Goal: Information Seeking & Learning: Compare options

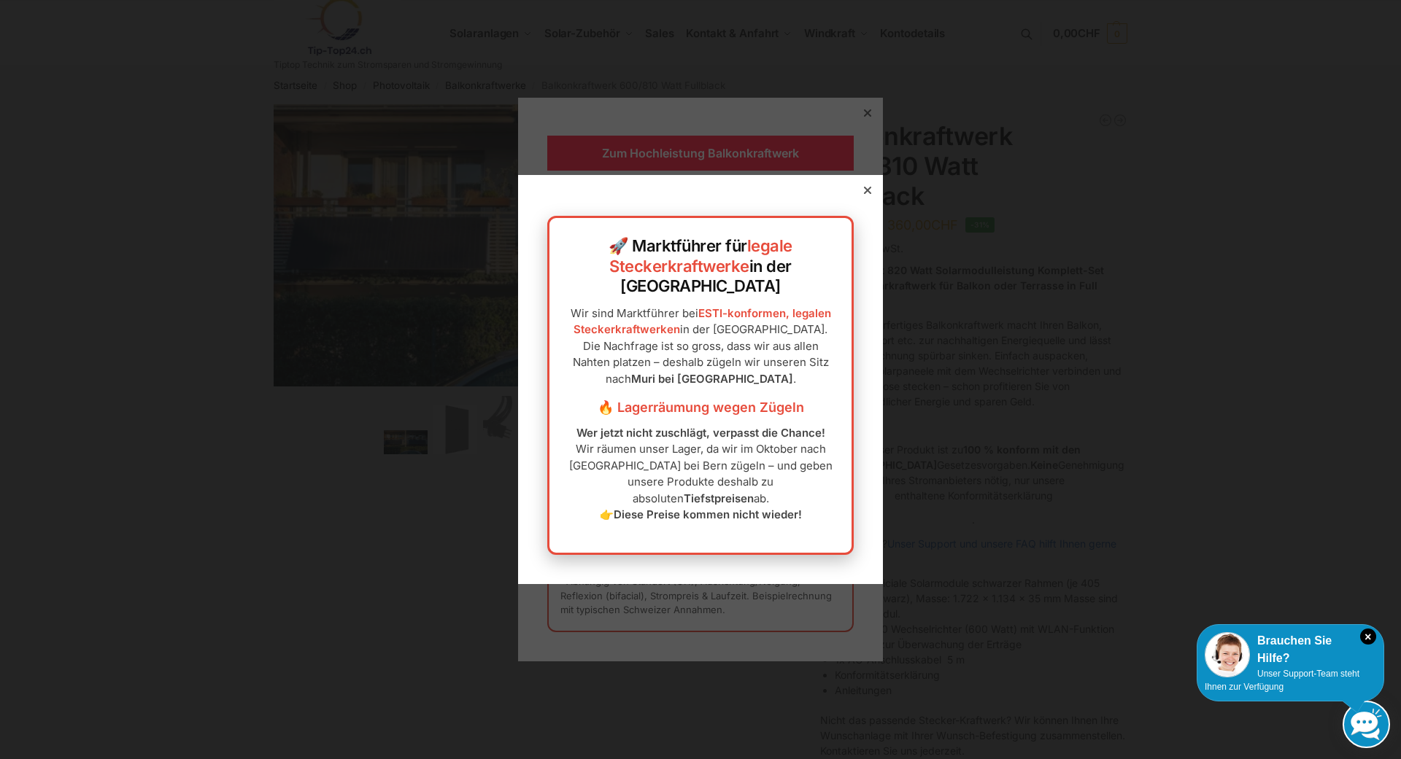
click at [865, 194] on icon at bounding box center [867, 190] width 7 height 7
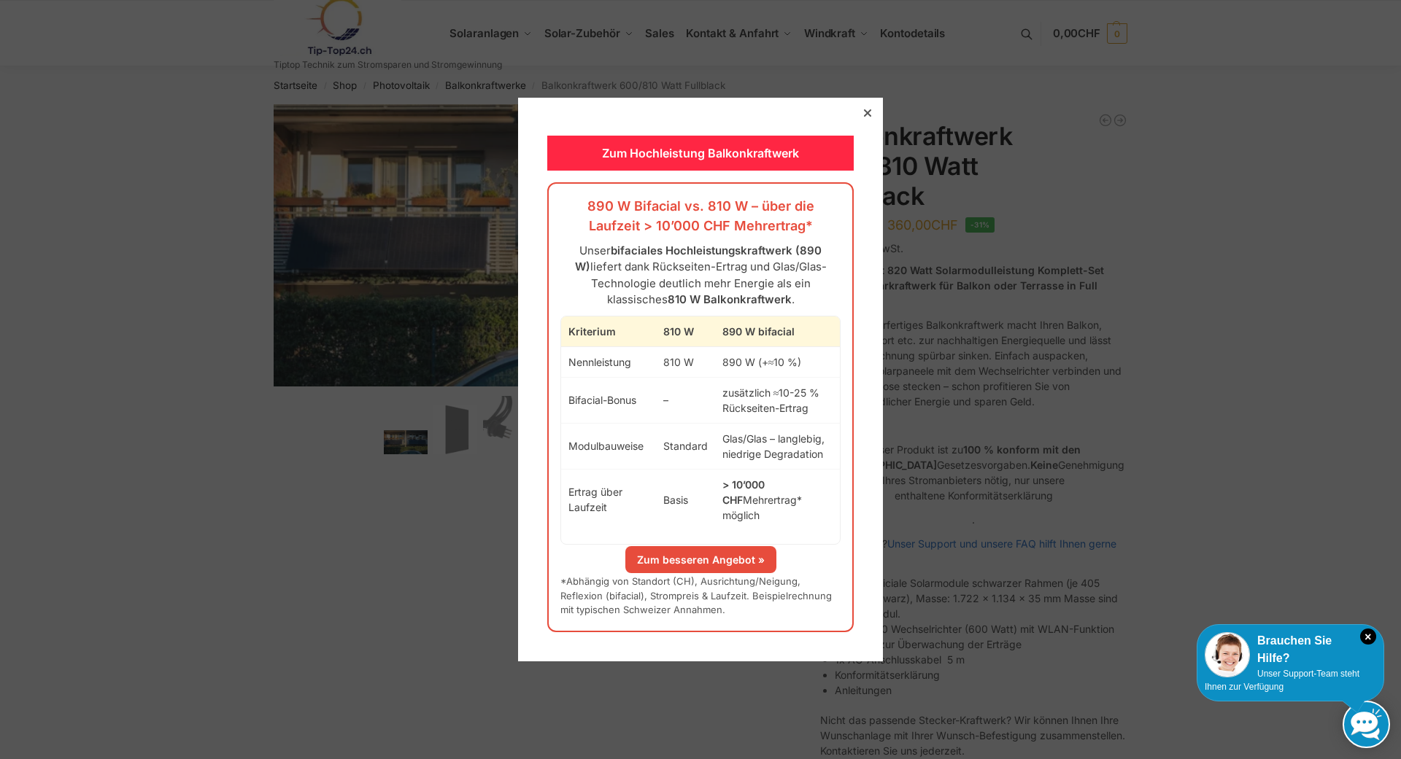
click at [866, 117] on icon at bounding box center [867, 112] width 7 height 7
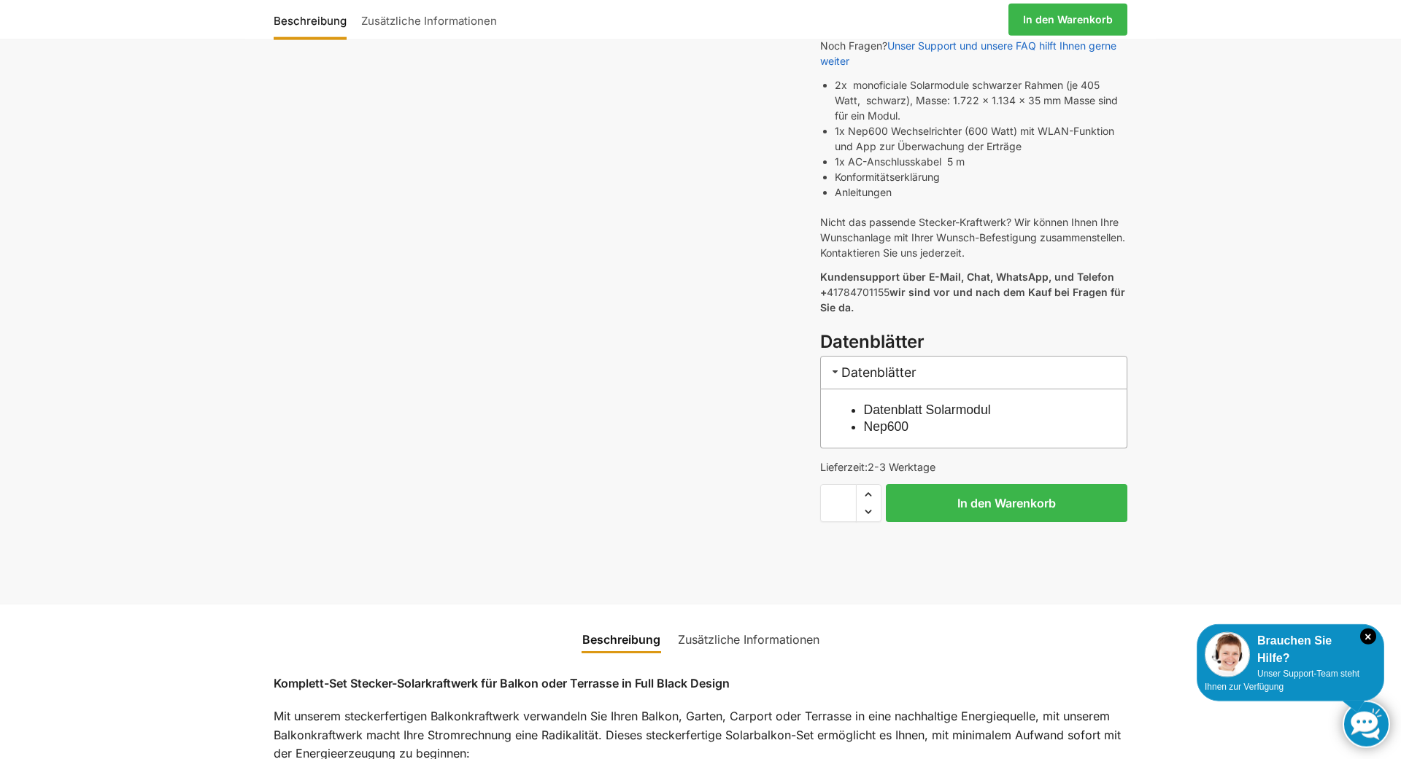
scroll to position [521, 0]
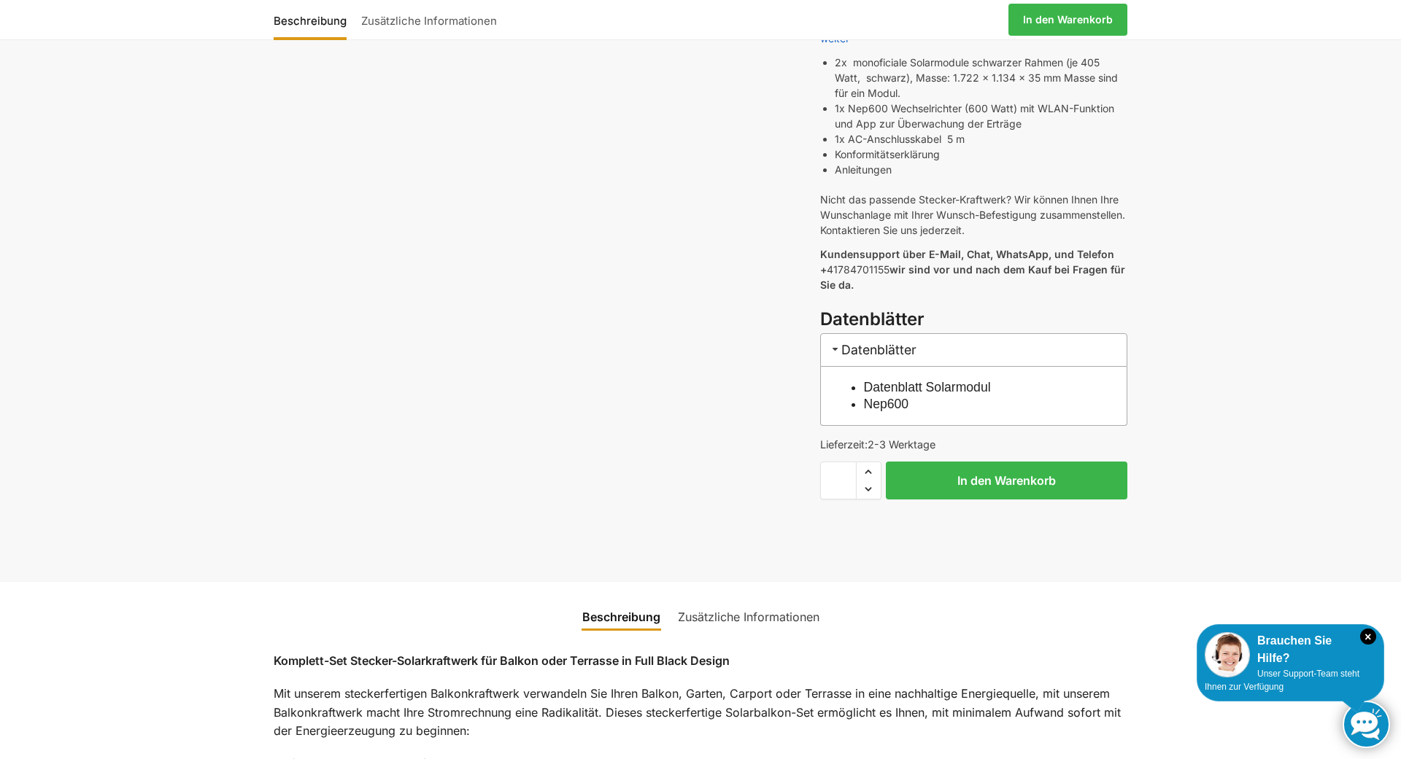
click at [919, 380] on link "Datenblatt Solarmodul" at bounding box center [927, 387] width 127 height 15
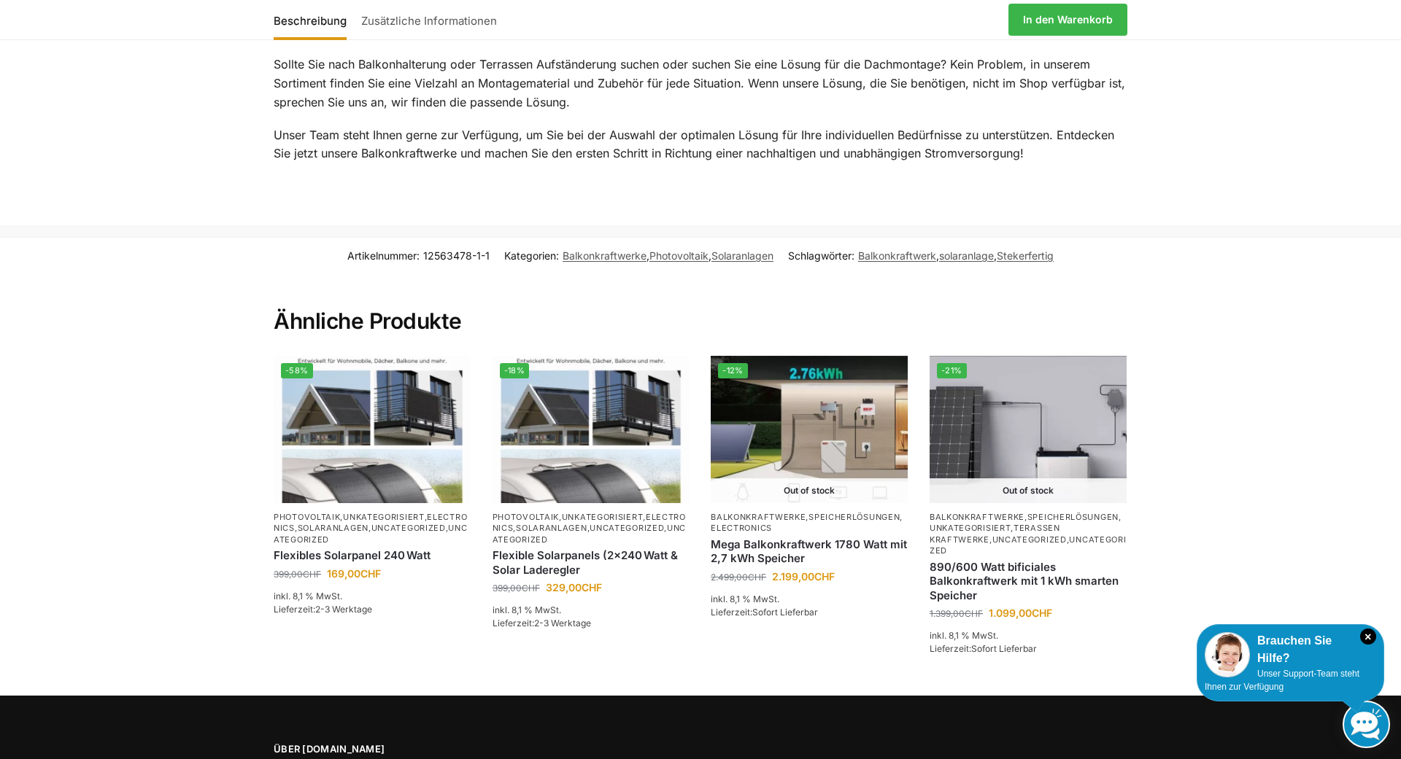
scroll to position [2084, 0]
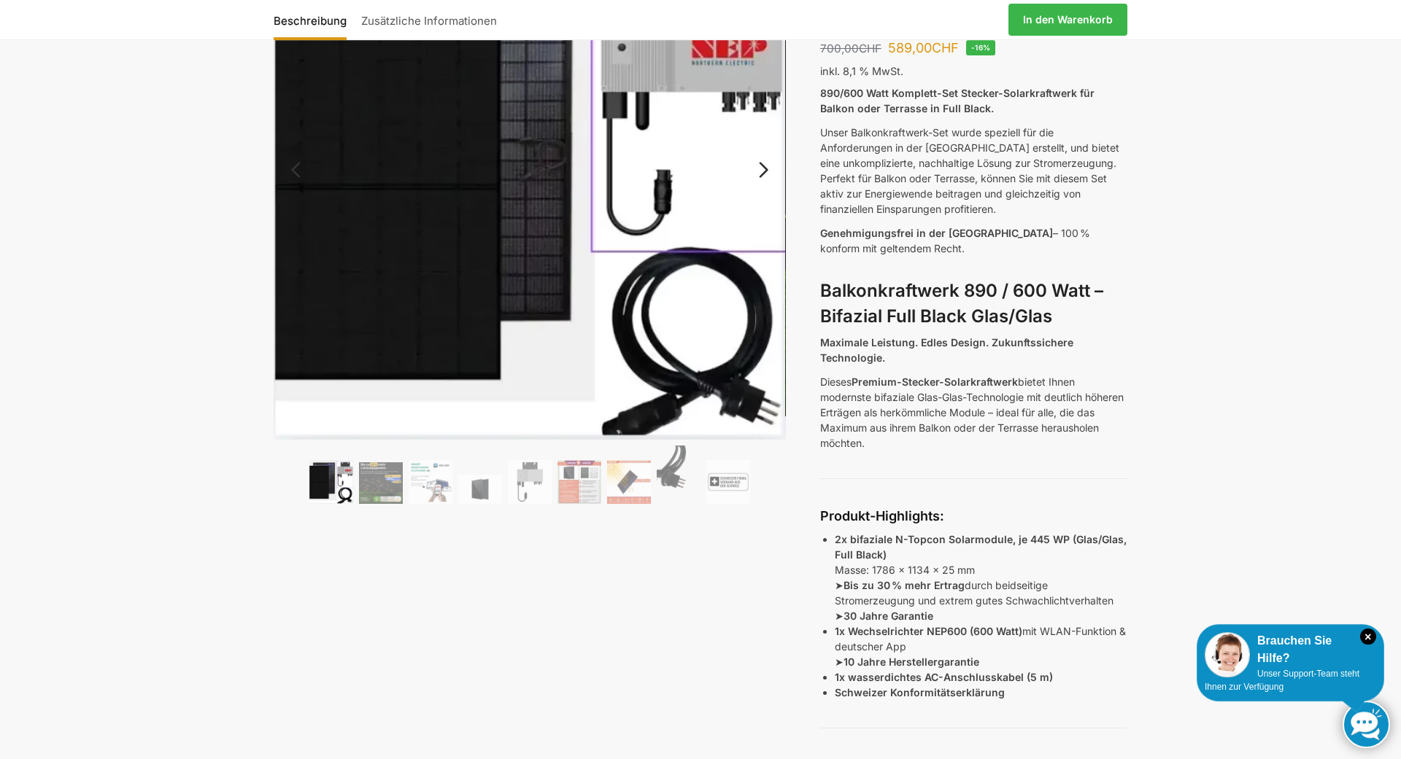
scroll to position [149, 0]
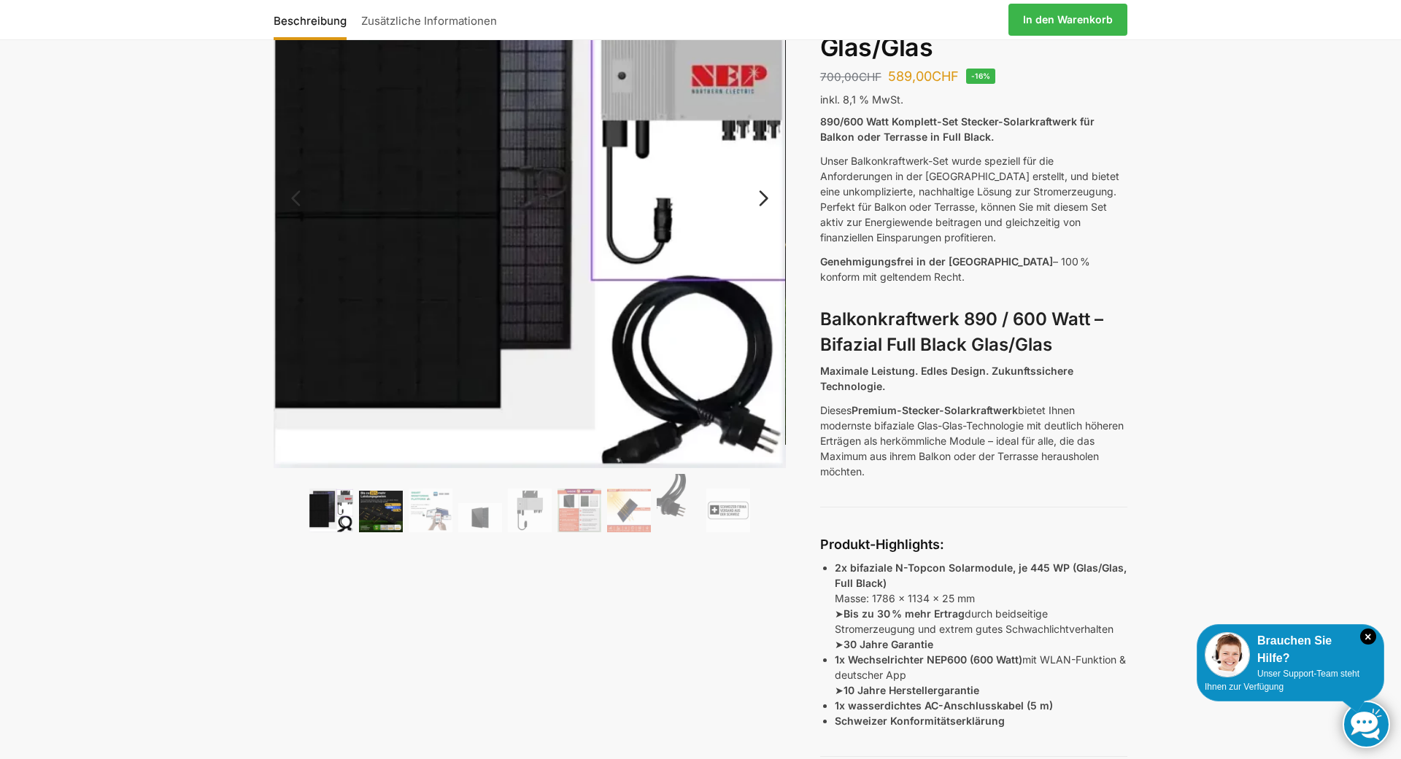
click at [387, 510] on img at bounding box center [381, 512] width 44 height 42
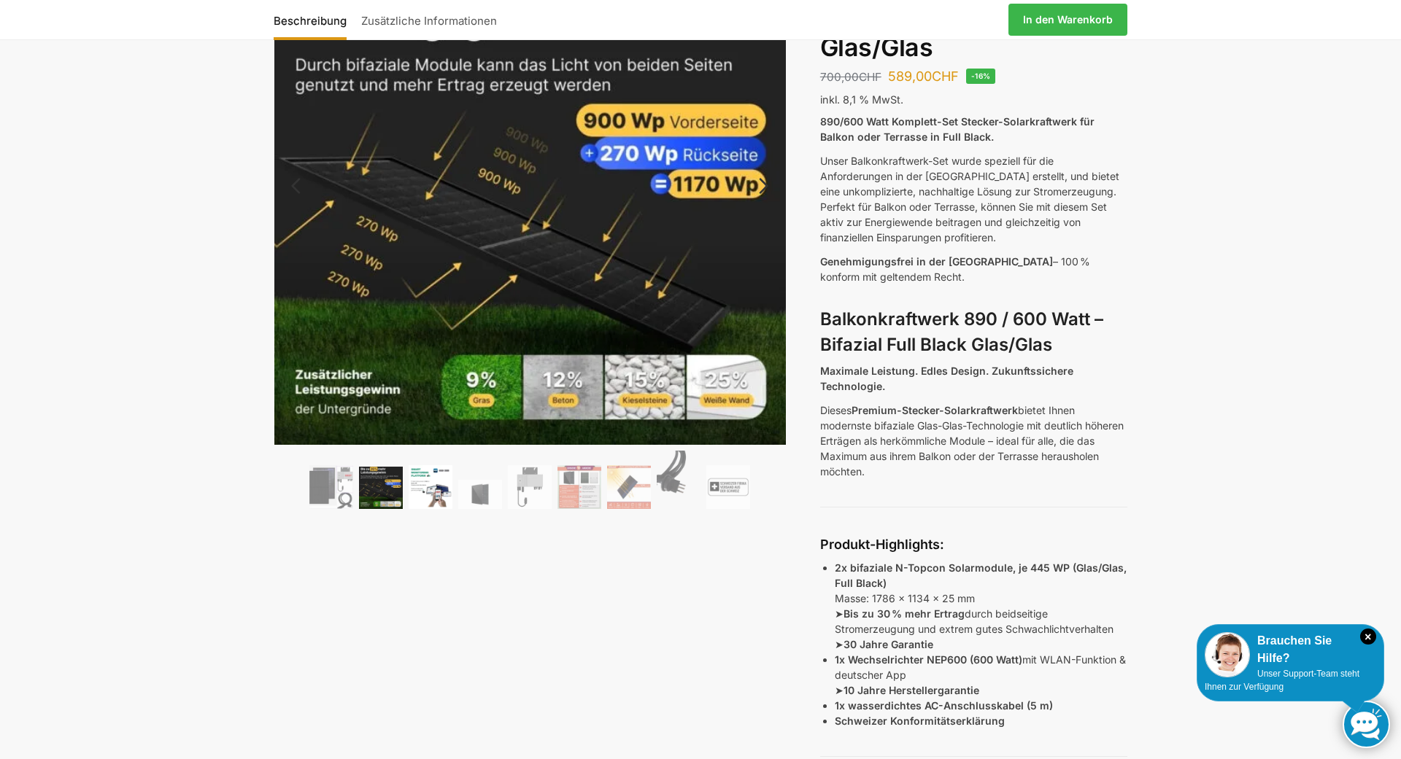
click at [425, 484] on img at bounding box center [431, 487] width 44 height 44
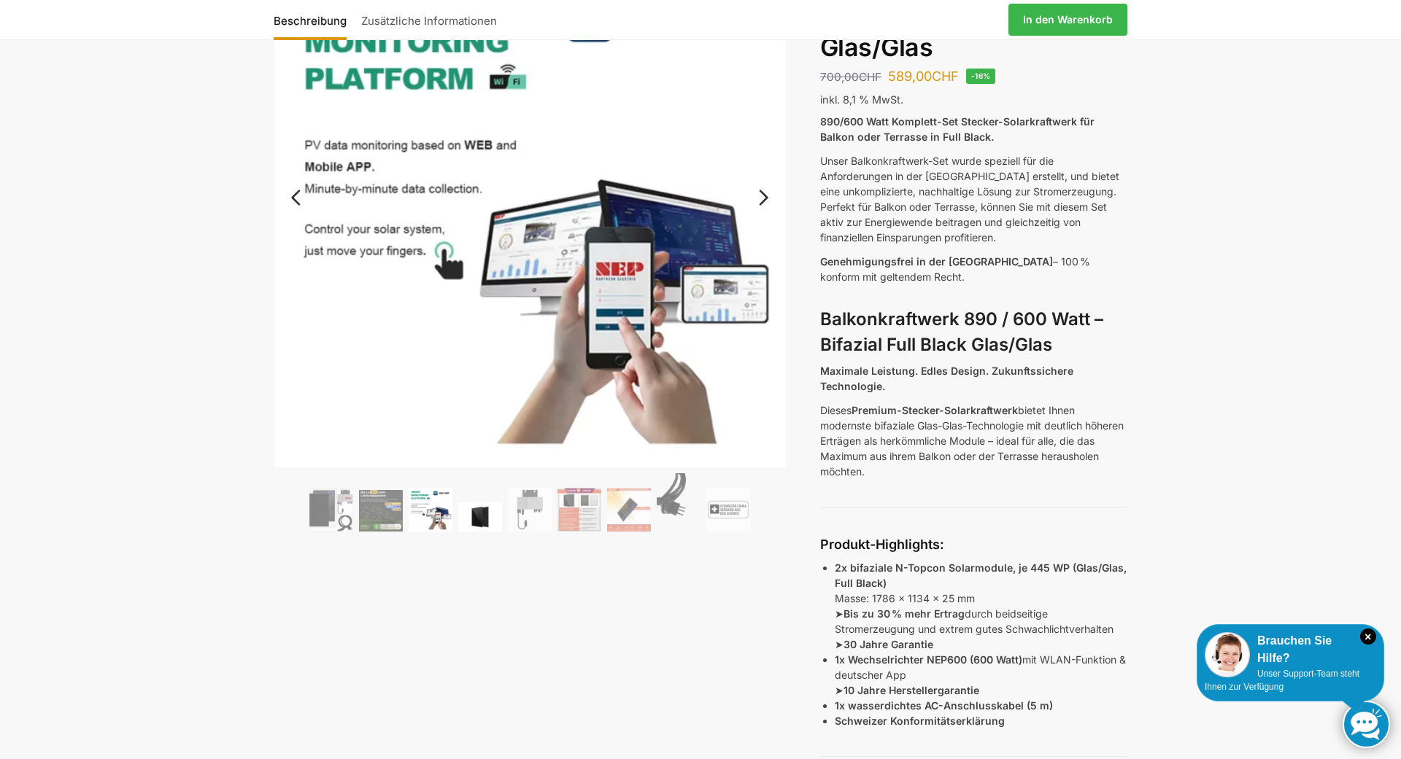
click at [476, 508] on img at bounding box center [480, 517] width 44 height 29
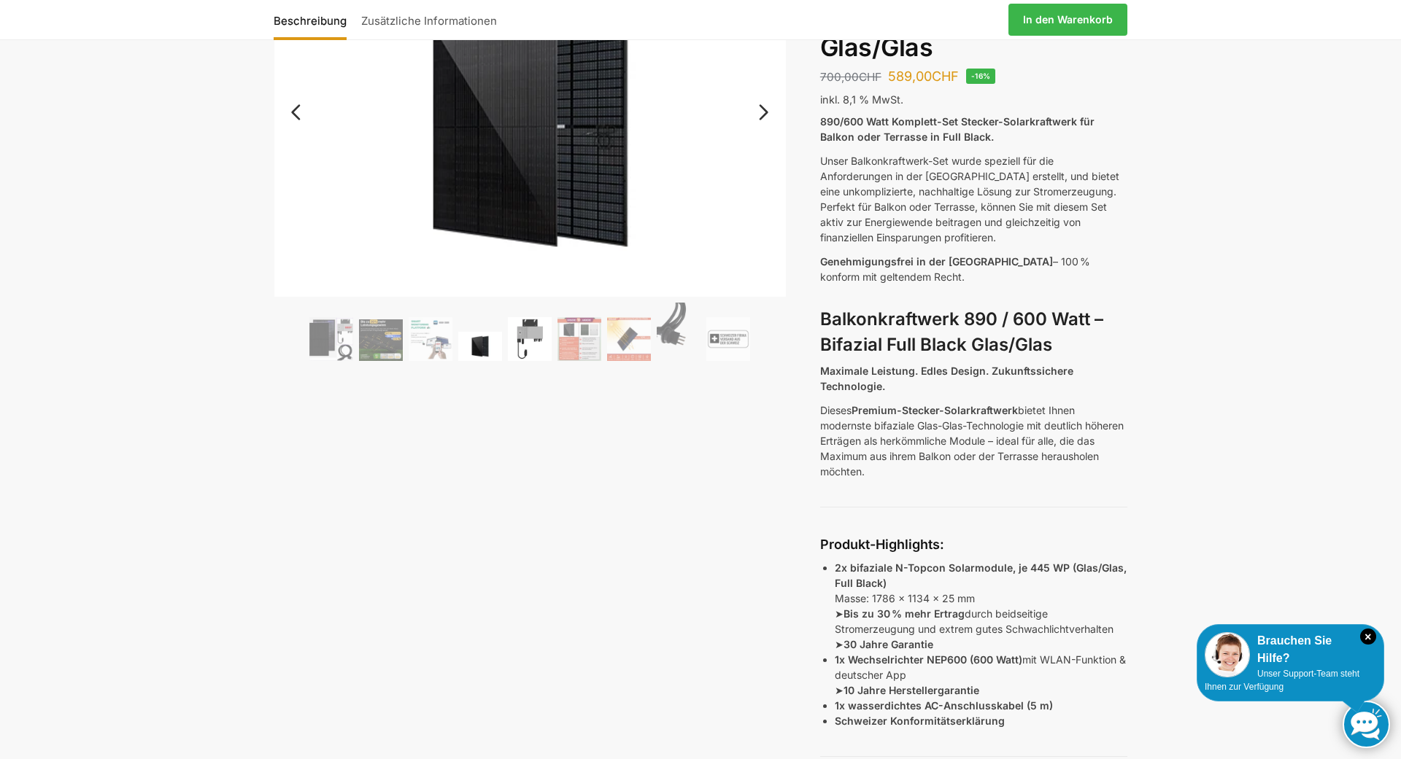
click at [530, 339] on img at bounding box center [530, 339] width 44 height 44
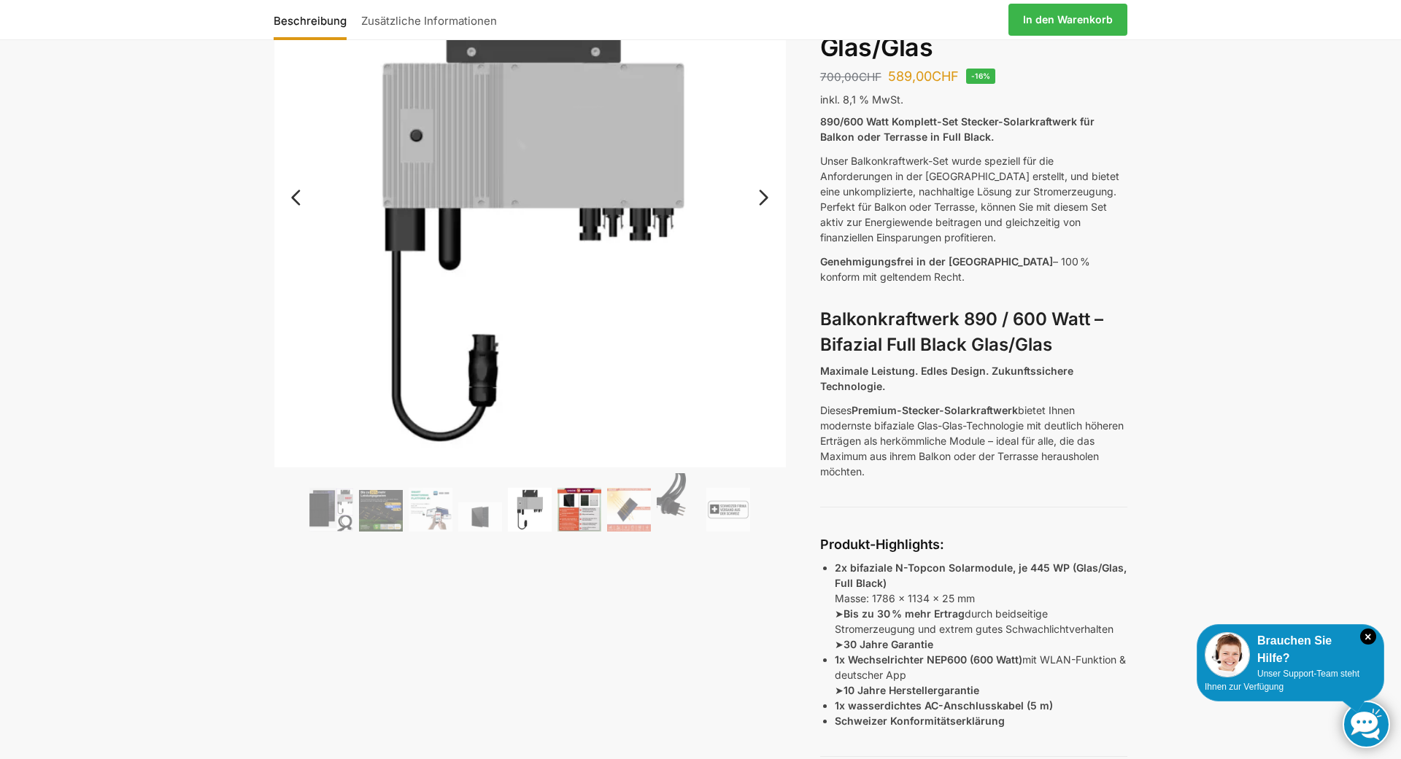
click at [587, 498] on img at bounding box center [579, 510] width 44 height 44
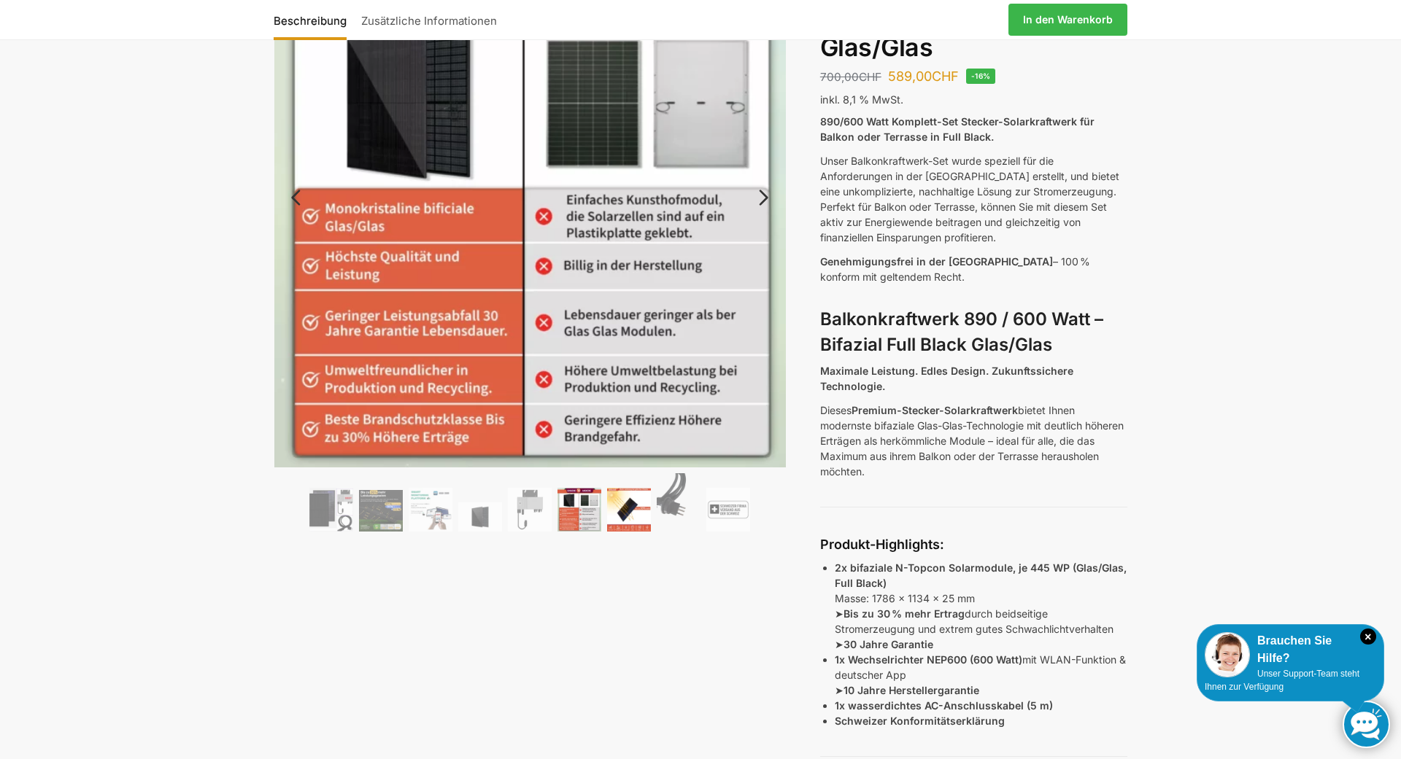
click at [630, 508] on img at bounding box center [629, 510] width 44 height 44
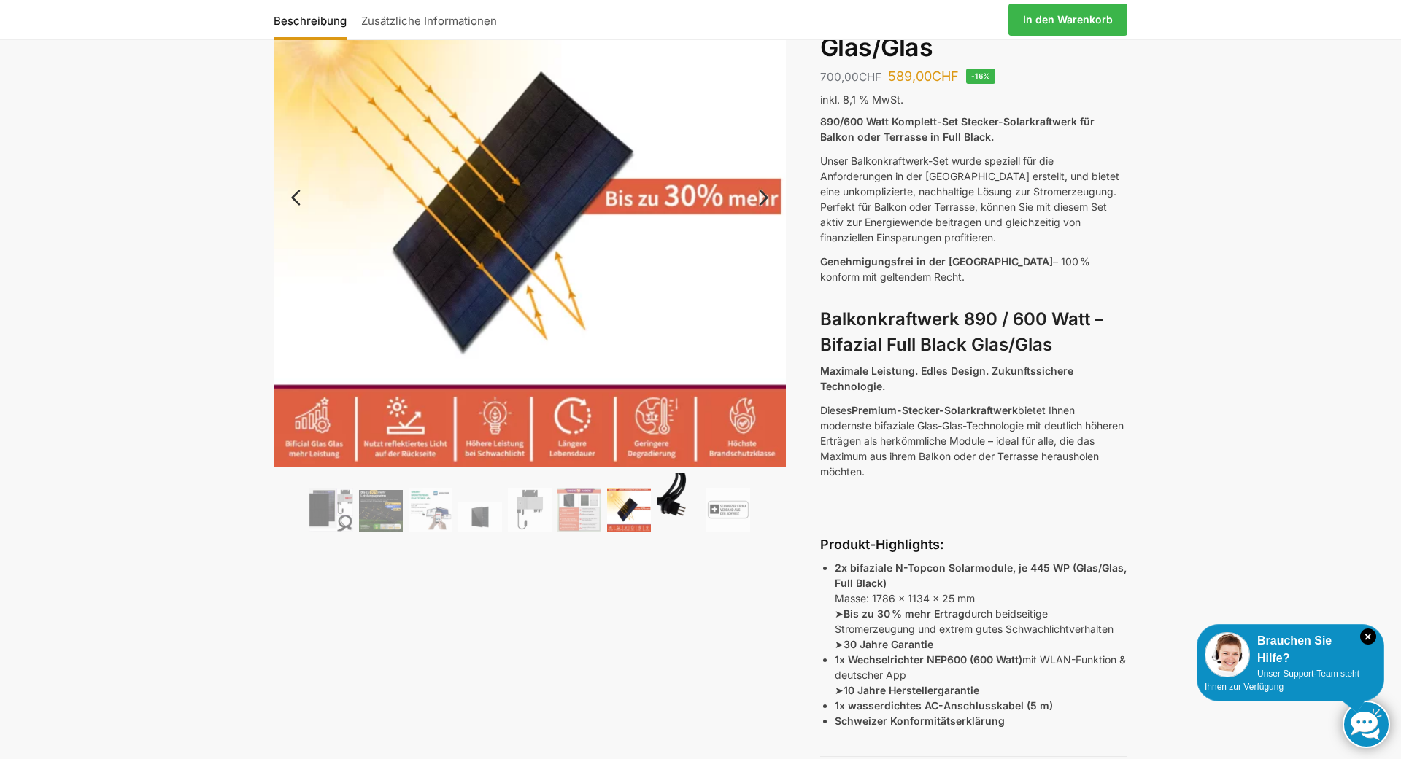
click at [670, 506] on img at bounding box center [679, 502] width 44 height 58
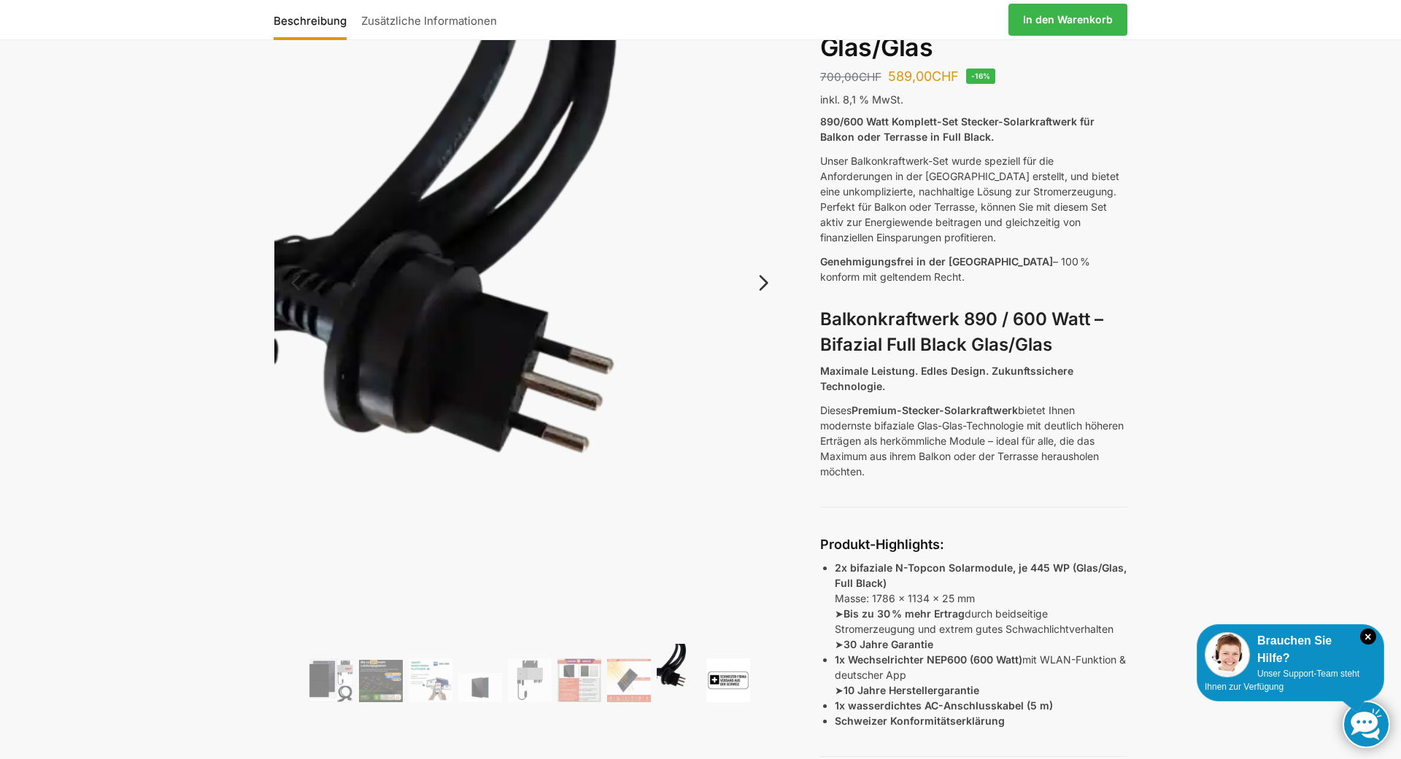
click at [719, 677] on img at bounding box center [728, 681] width 44 height 44
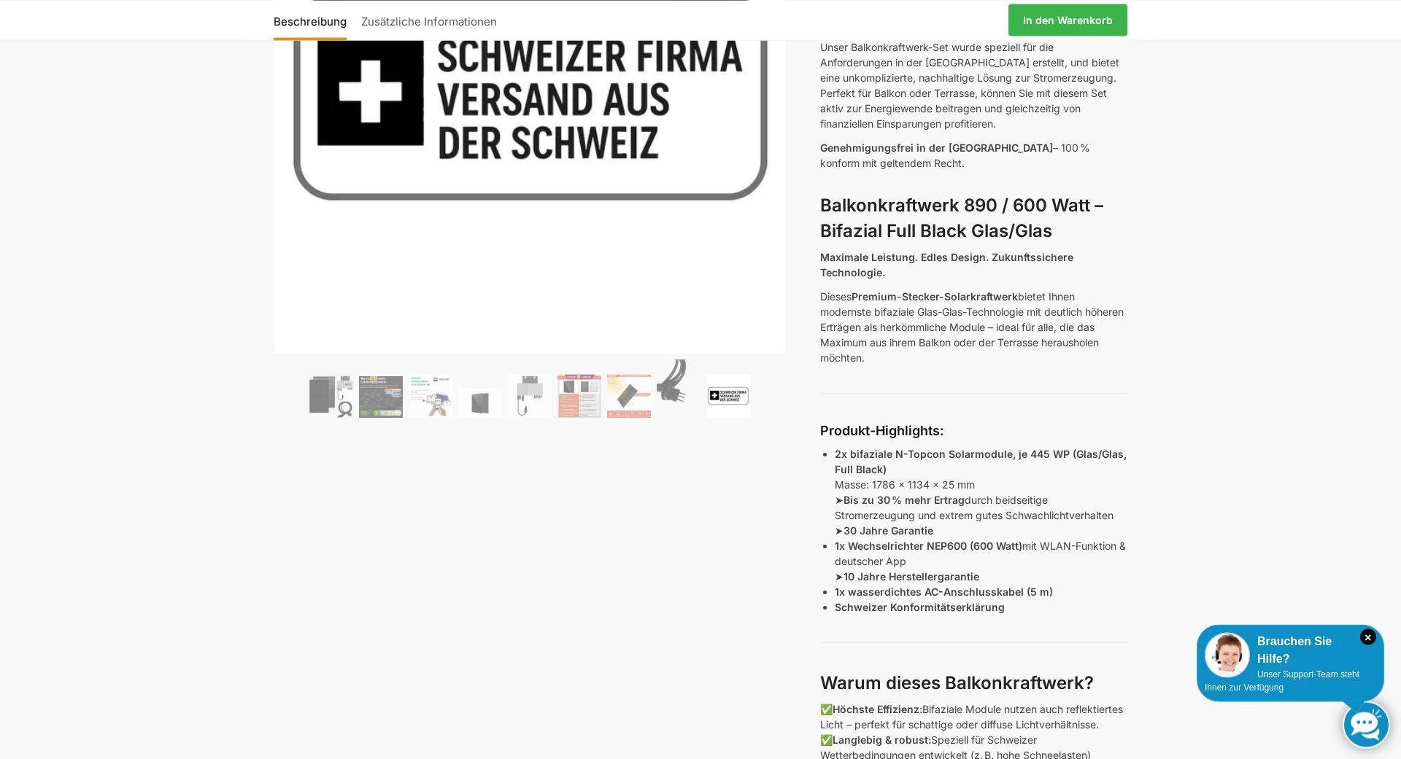
scroll to position [446, 0]
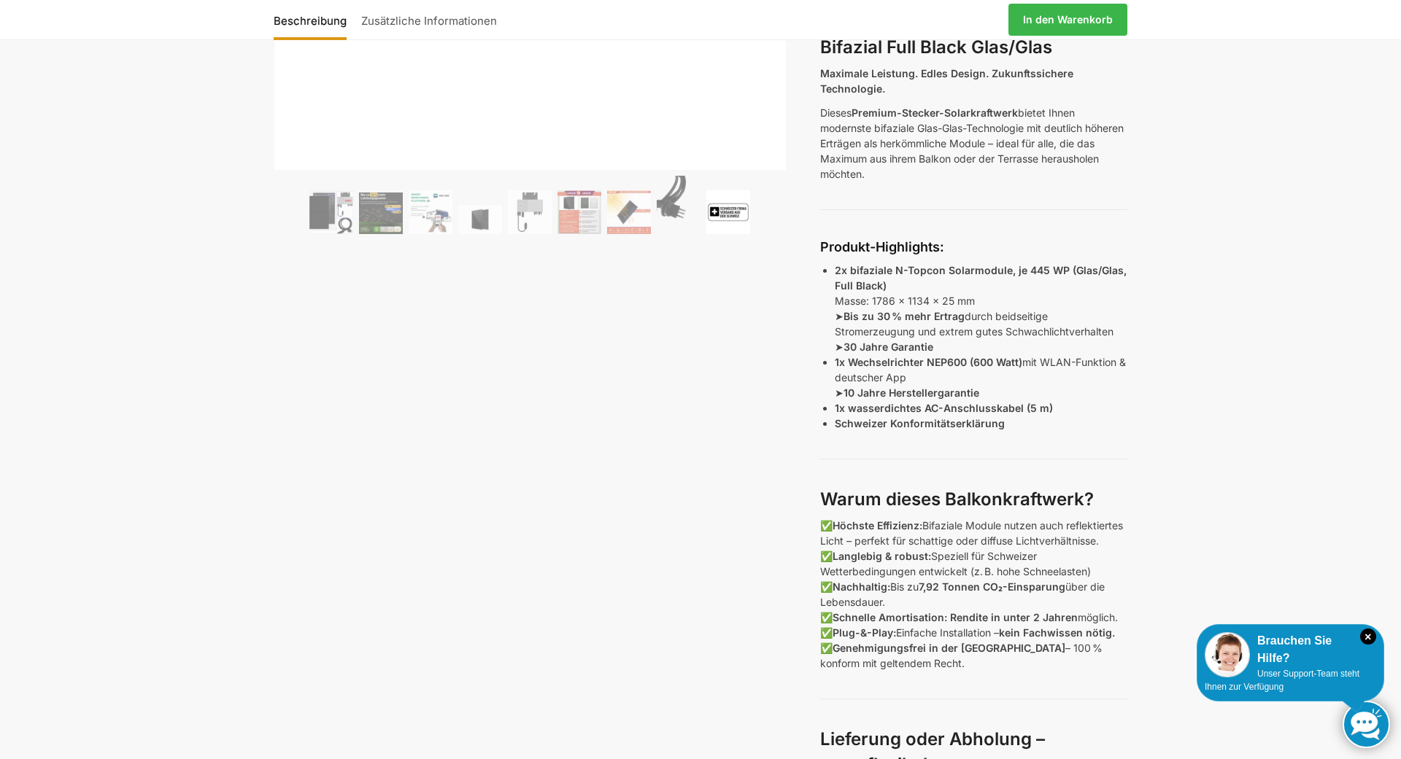
click at [308, 222] on ol at bounding box center [530, 207] width 512 height 63
click at [317, 223] on img at bounding box center [331, 212] width 44 height 44
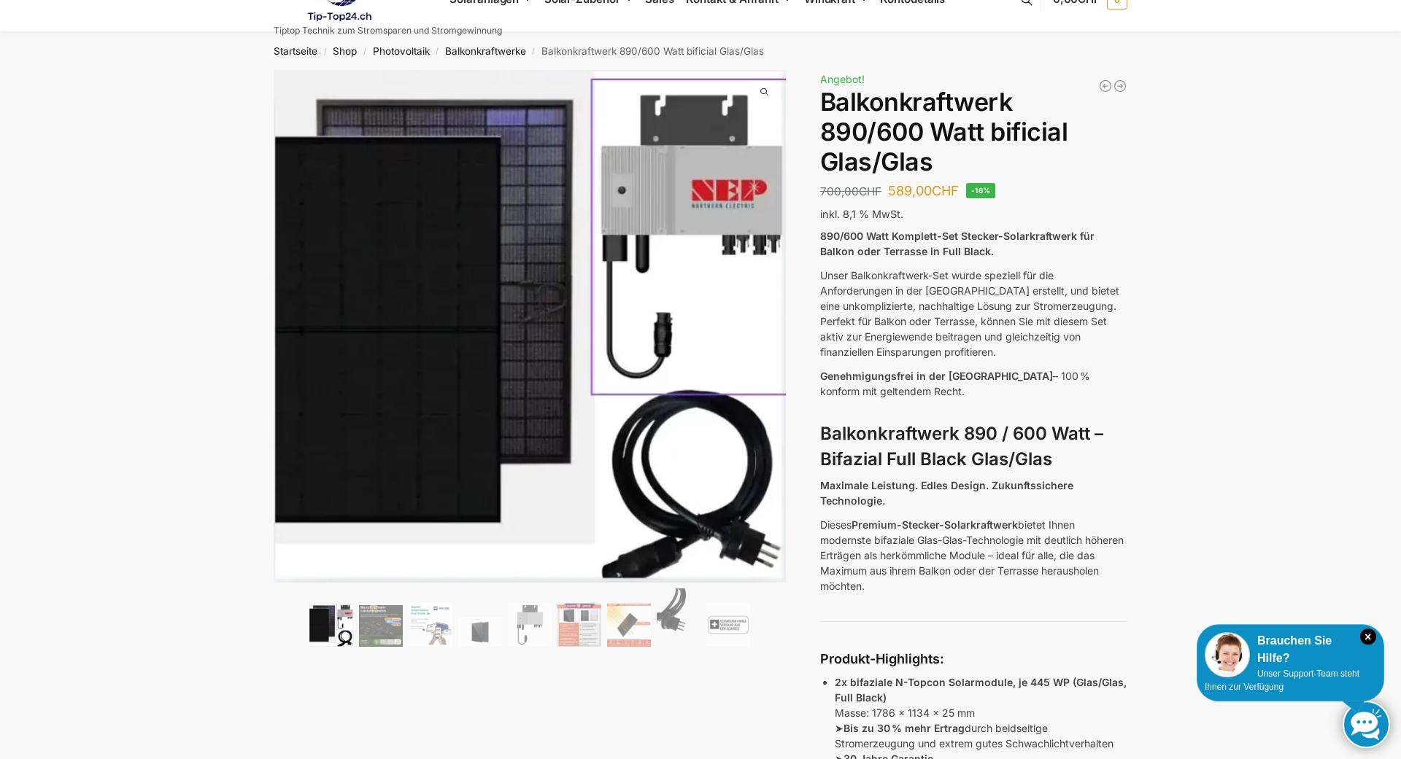
scroll to position [0, 0]
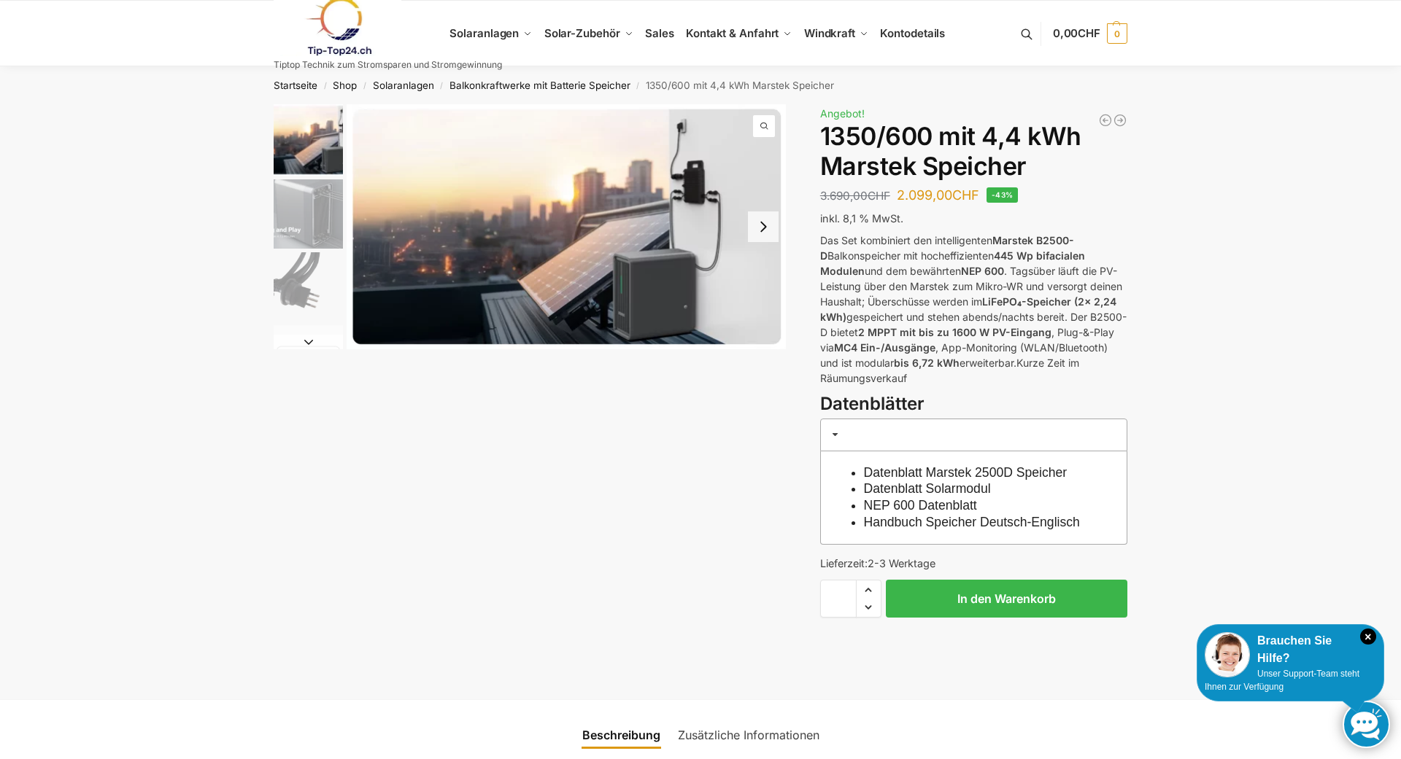
click at [908, 471] on link "Datenblatt Marstek 2500D Speicher" at bounding box center [966, 472] width 204 height 15
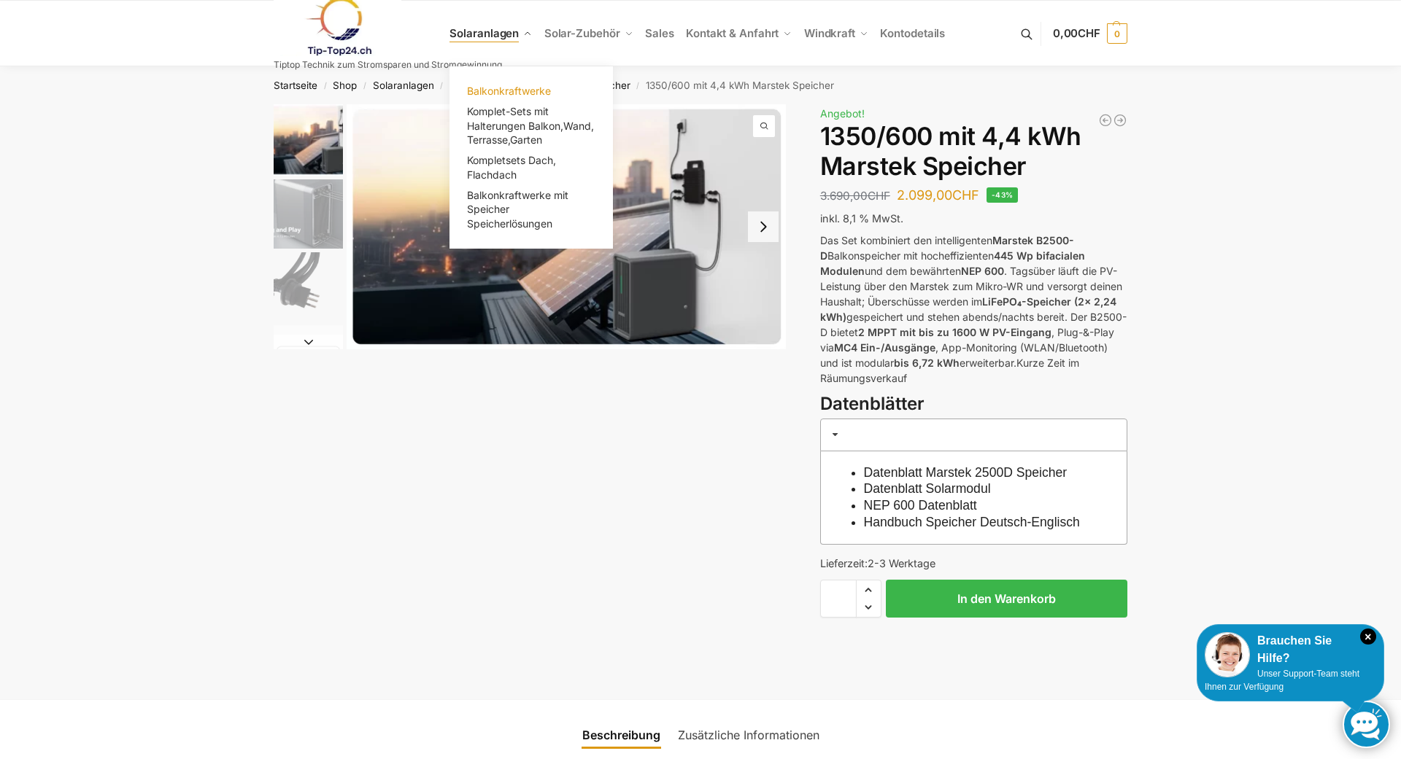
click at [522, 93] on span "Balkonkraftwerke" at bounding box center [509, 91] width 84 height 12
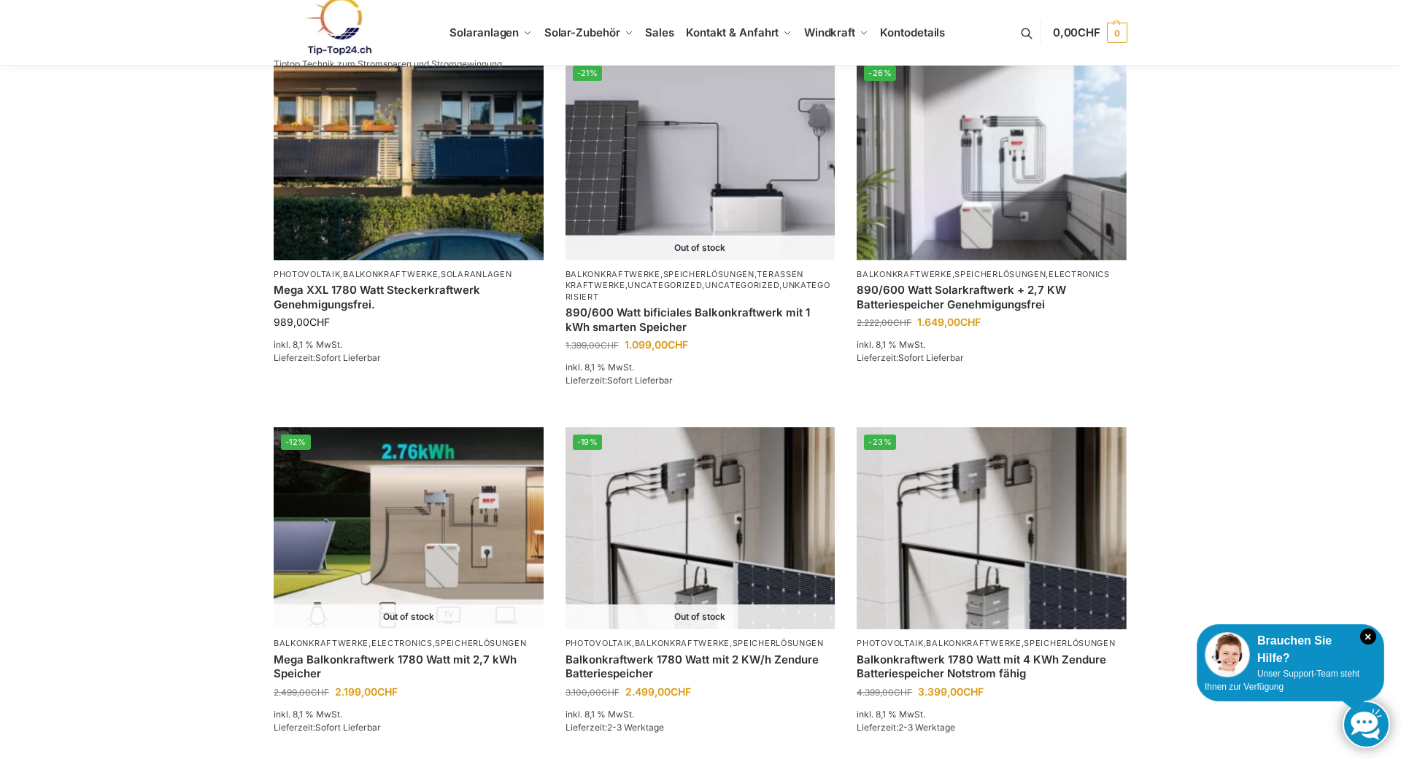
scroll to position [893, 0]
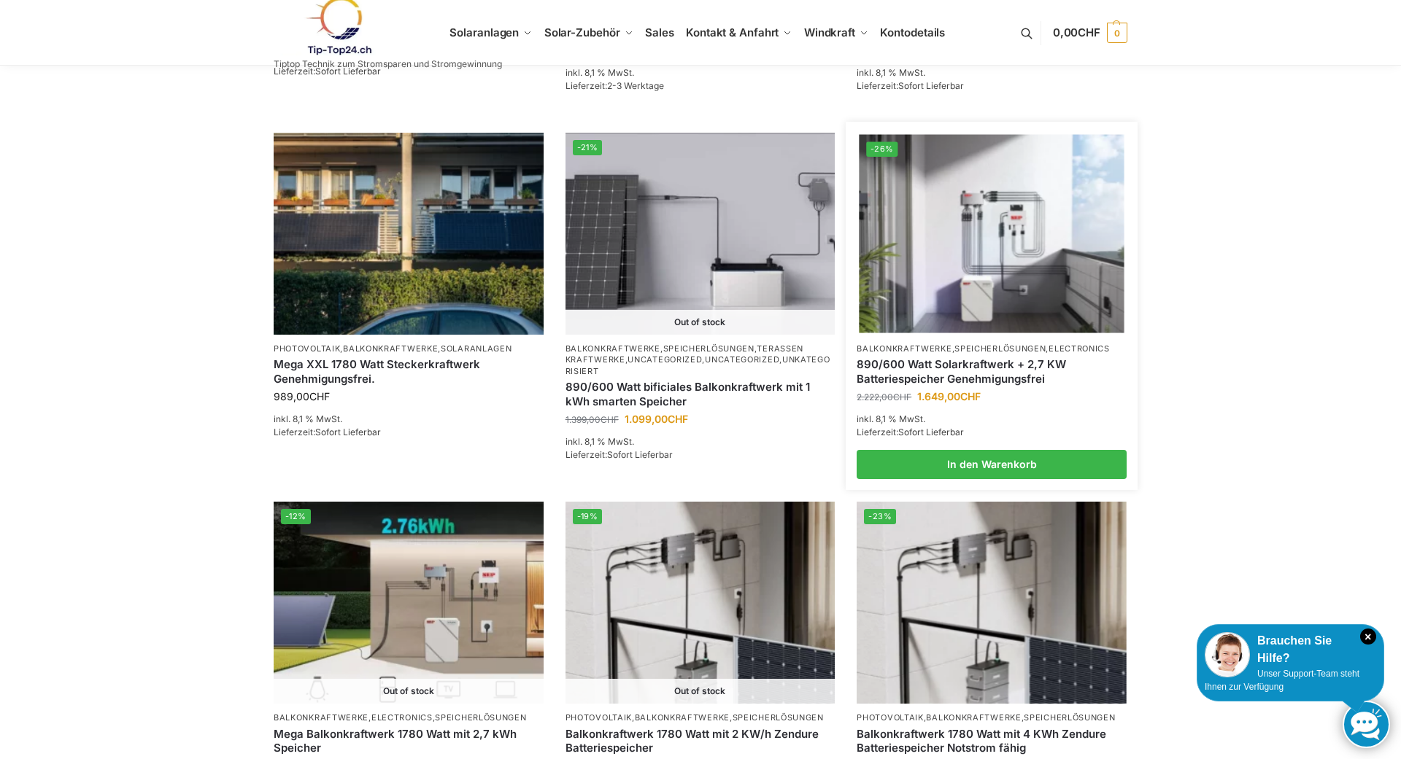
click at [948, 370] on link "890/600 Watt Solarkraftwerk + 2,7 KW Batteriespeicher Genehmigungsfrei" at bounding box center [991, 371] width 270 height 28
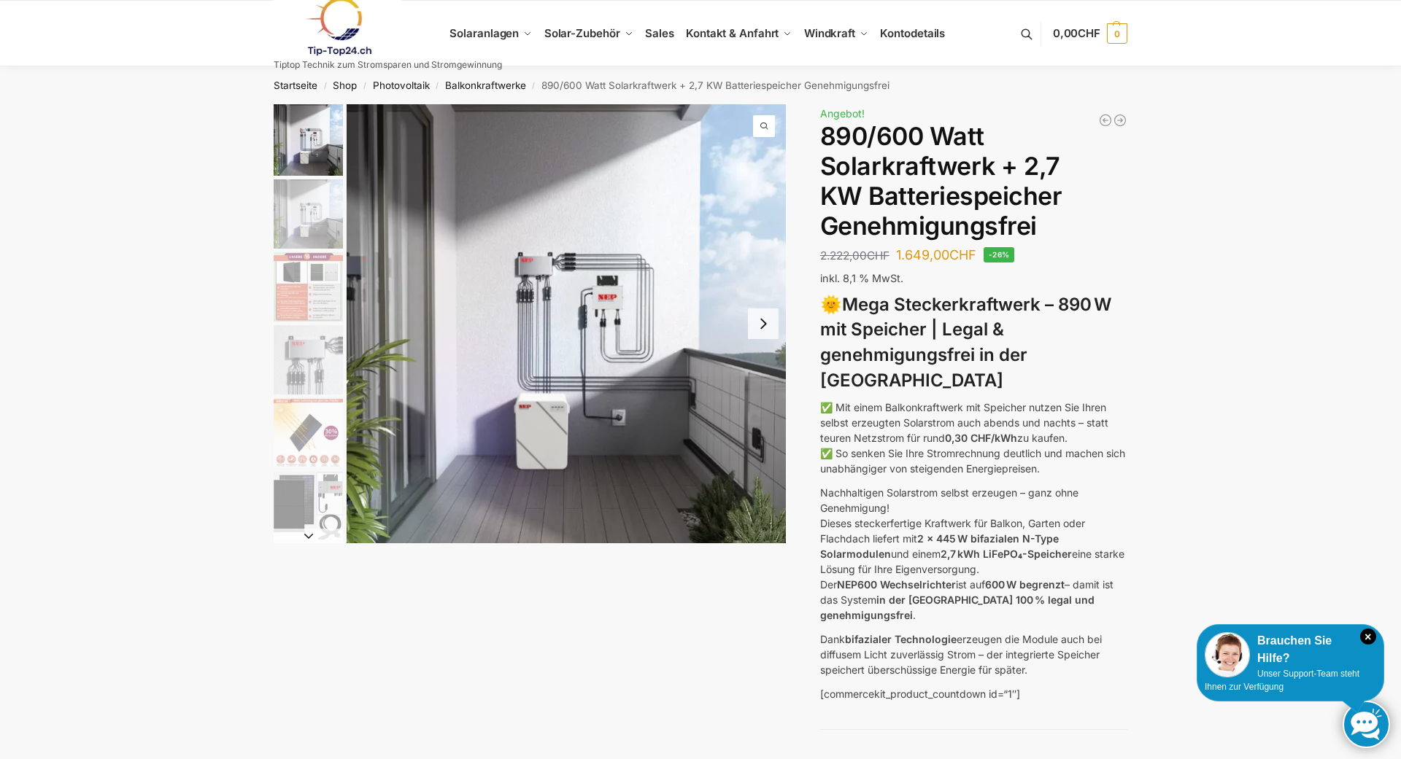
click at [540, 432] on img "1 / 12" at bounding box center [566, 323] width 439 height 439
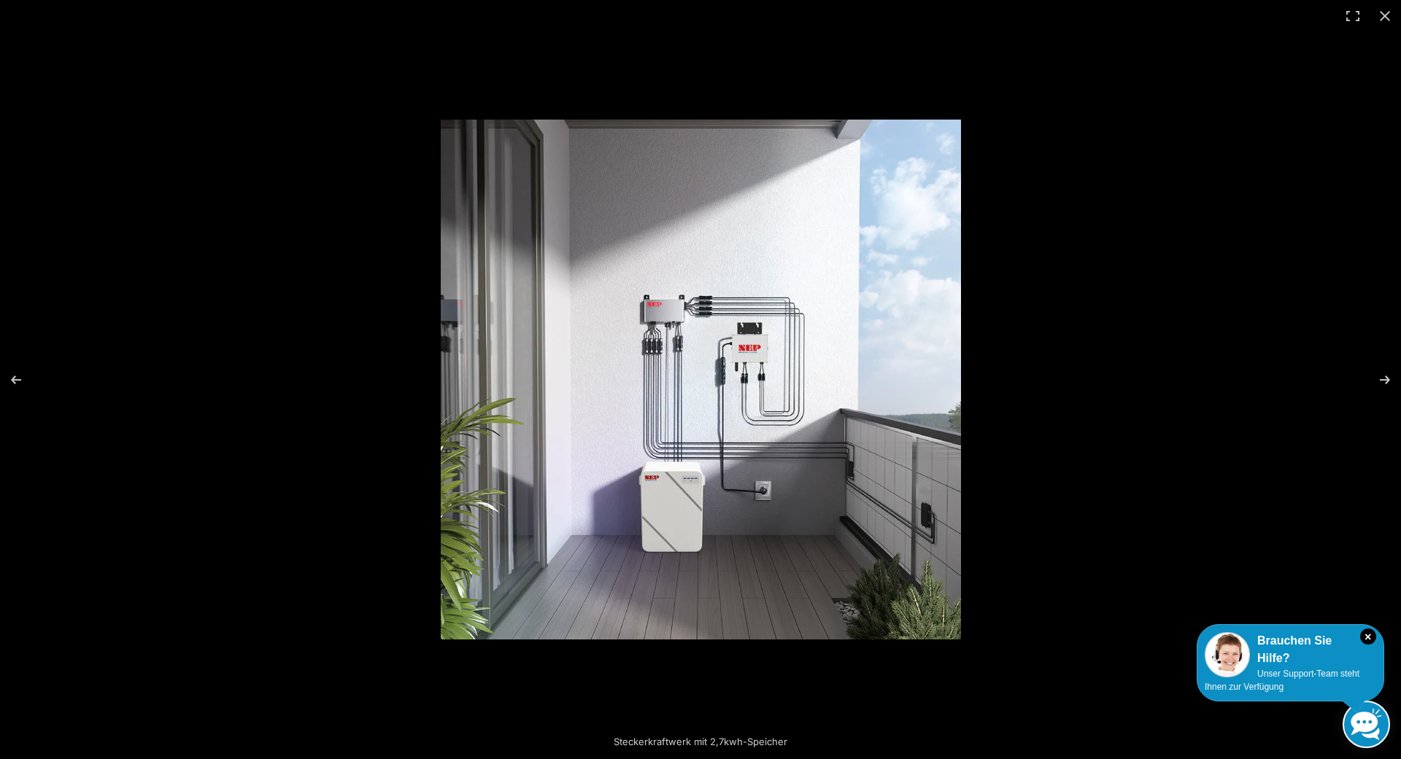
click at [761, 491] on img at bounding box center [701, 380] width 520 height 520
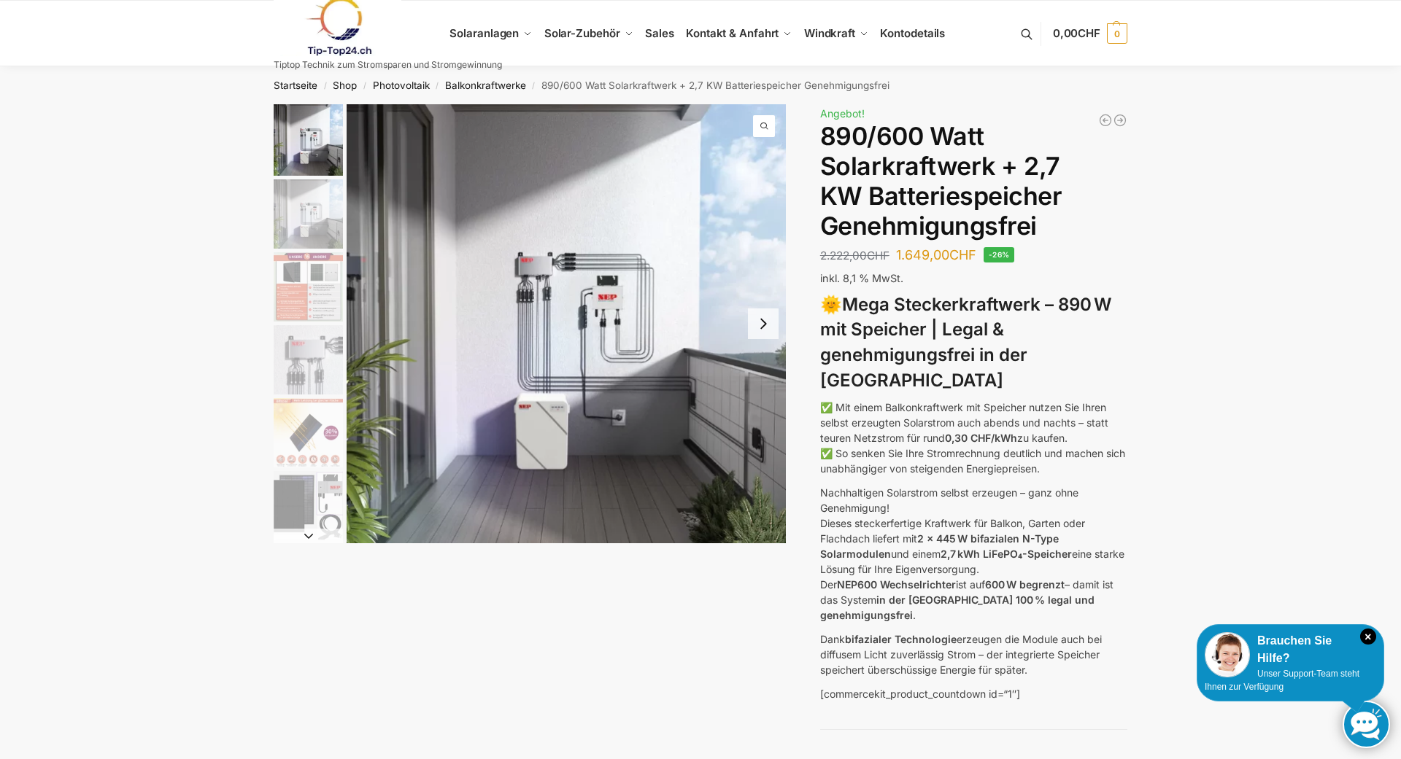
click at [302, 213] on img "2 / 12" at bounding box center [308, 213] width 69 height 69
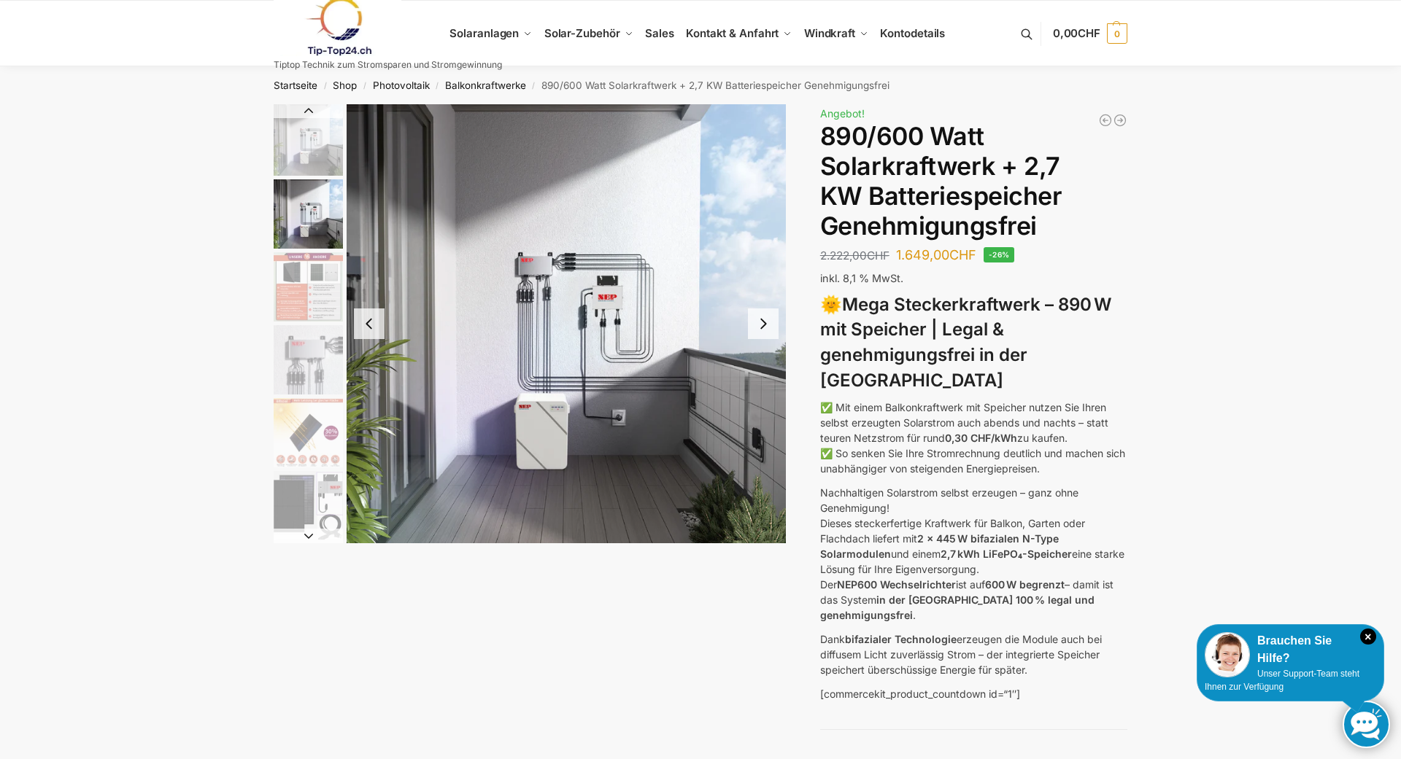
click at [764, 325] on button "Next slide" at bounding box center [763, 324] width 31 height 31
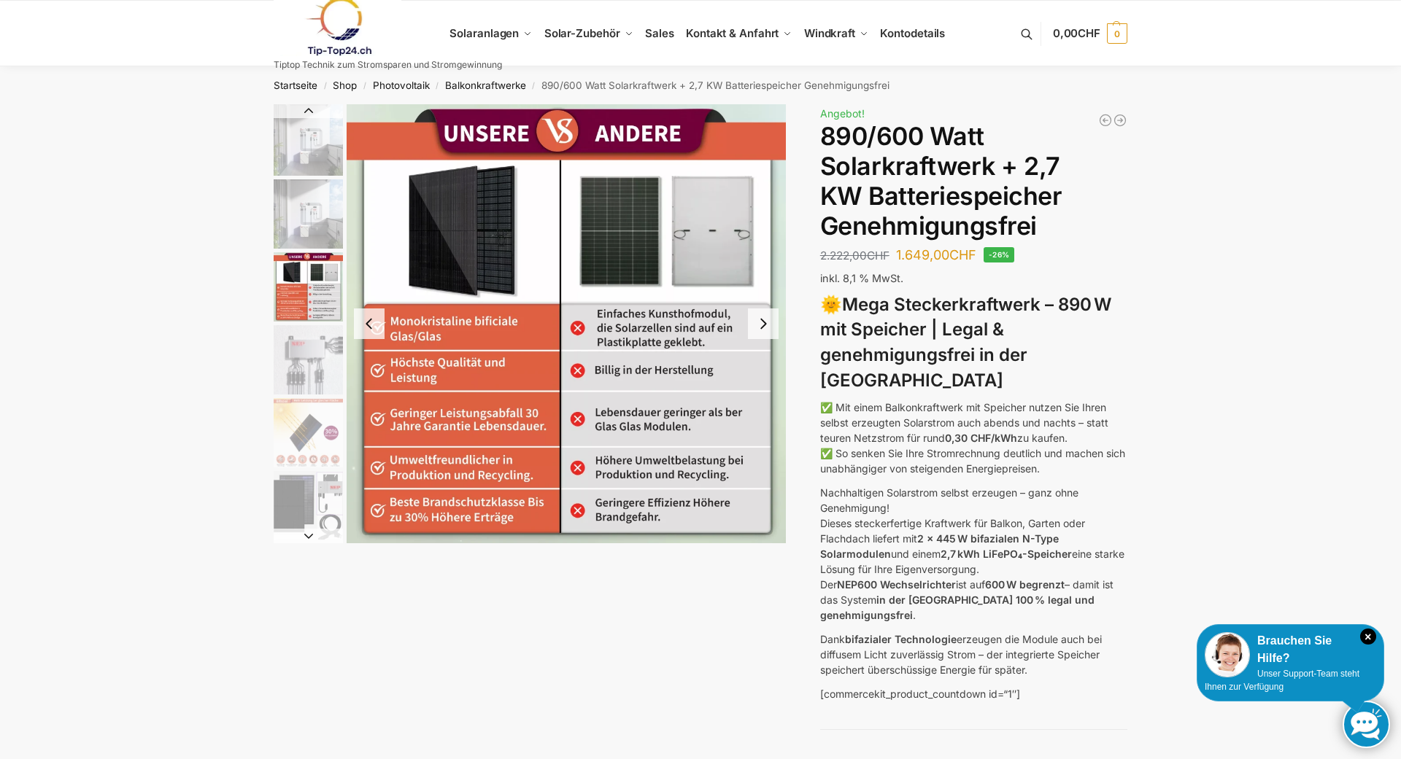
click at [767, 328] on button "Next slide" at bounding box center [763, 324] width 31 height 31
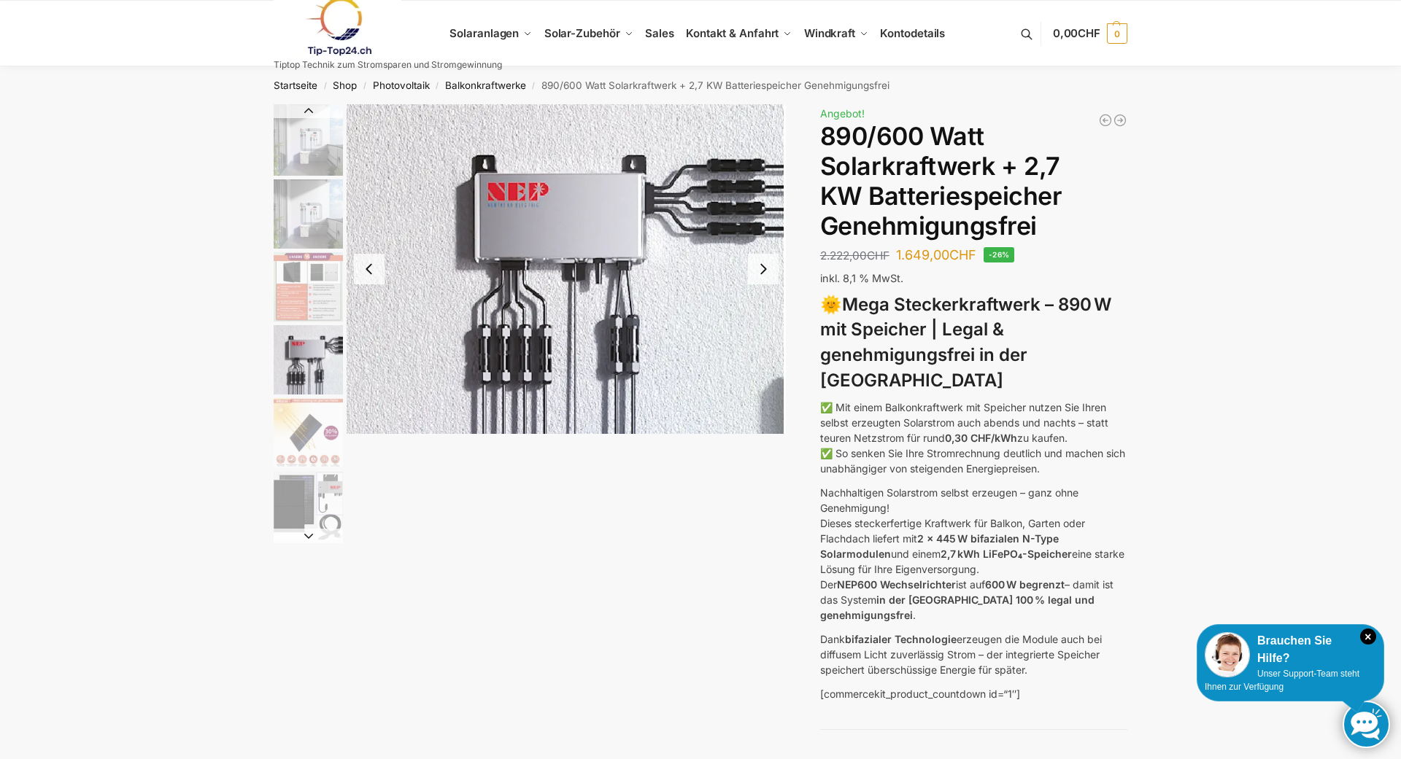
click at [774, 263] on button "Next slide" at bounding box center [763, 269] width 31 height 31
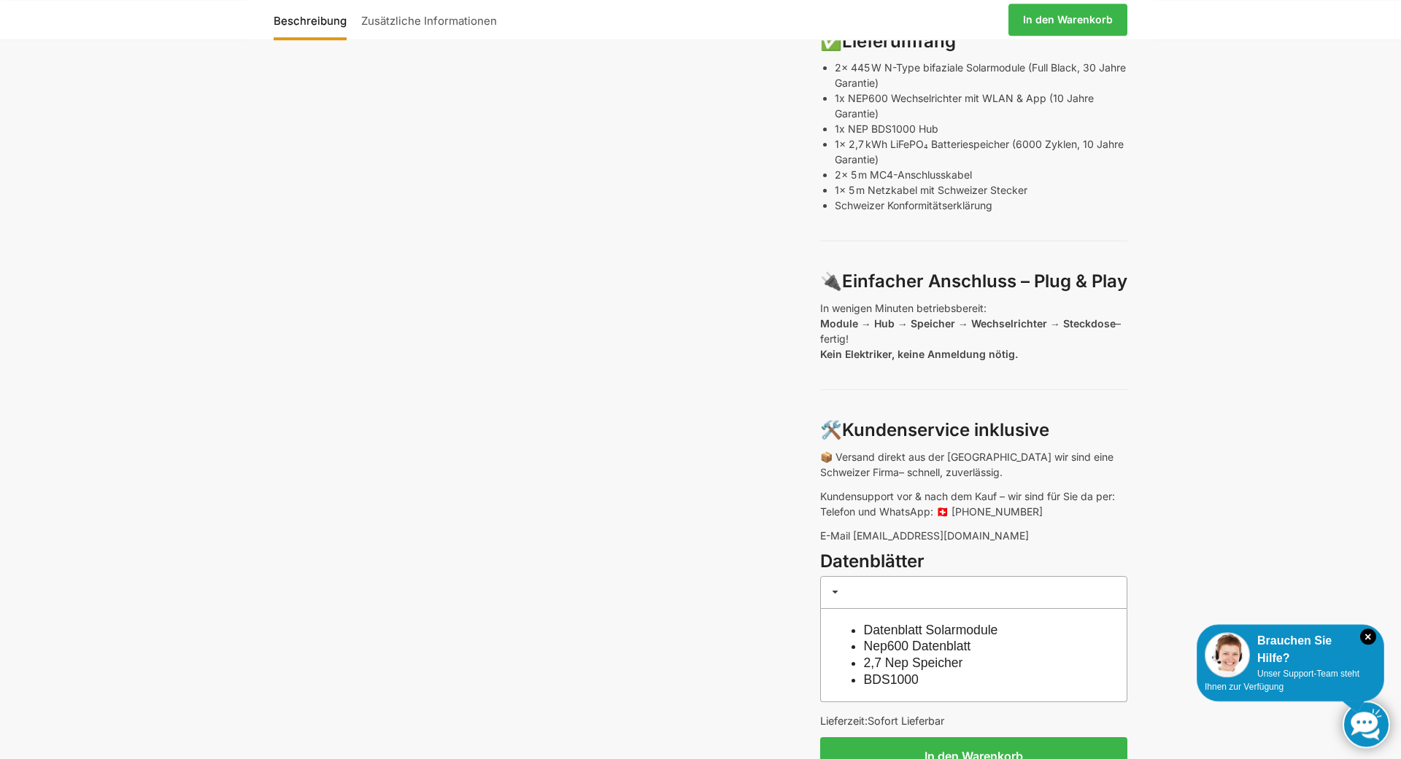
scroll to position [967, 0]
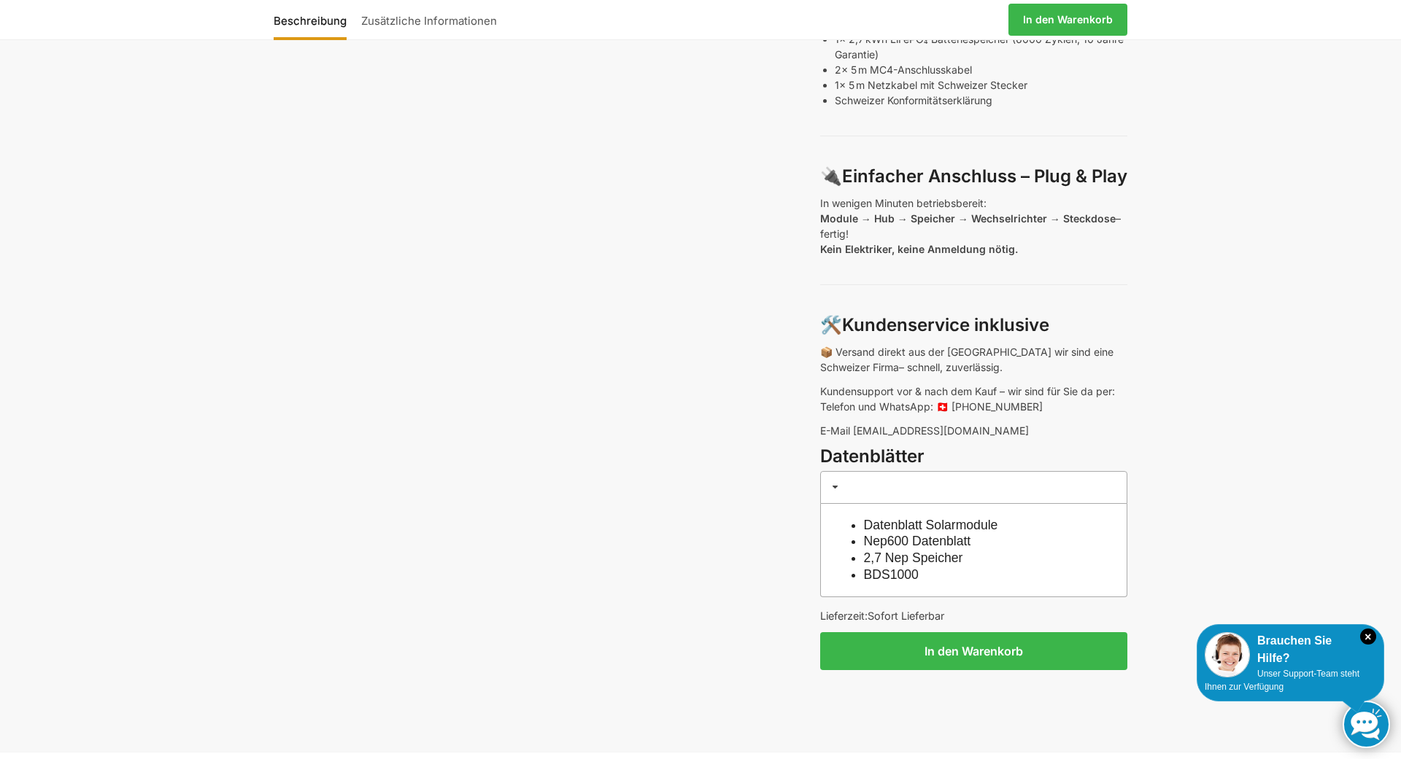
click at [927, 557] on link "2,7 Nep Speicher" at bounding box center [913, 558] width 99 height 15
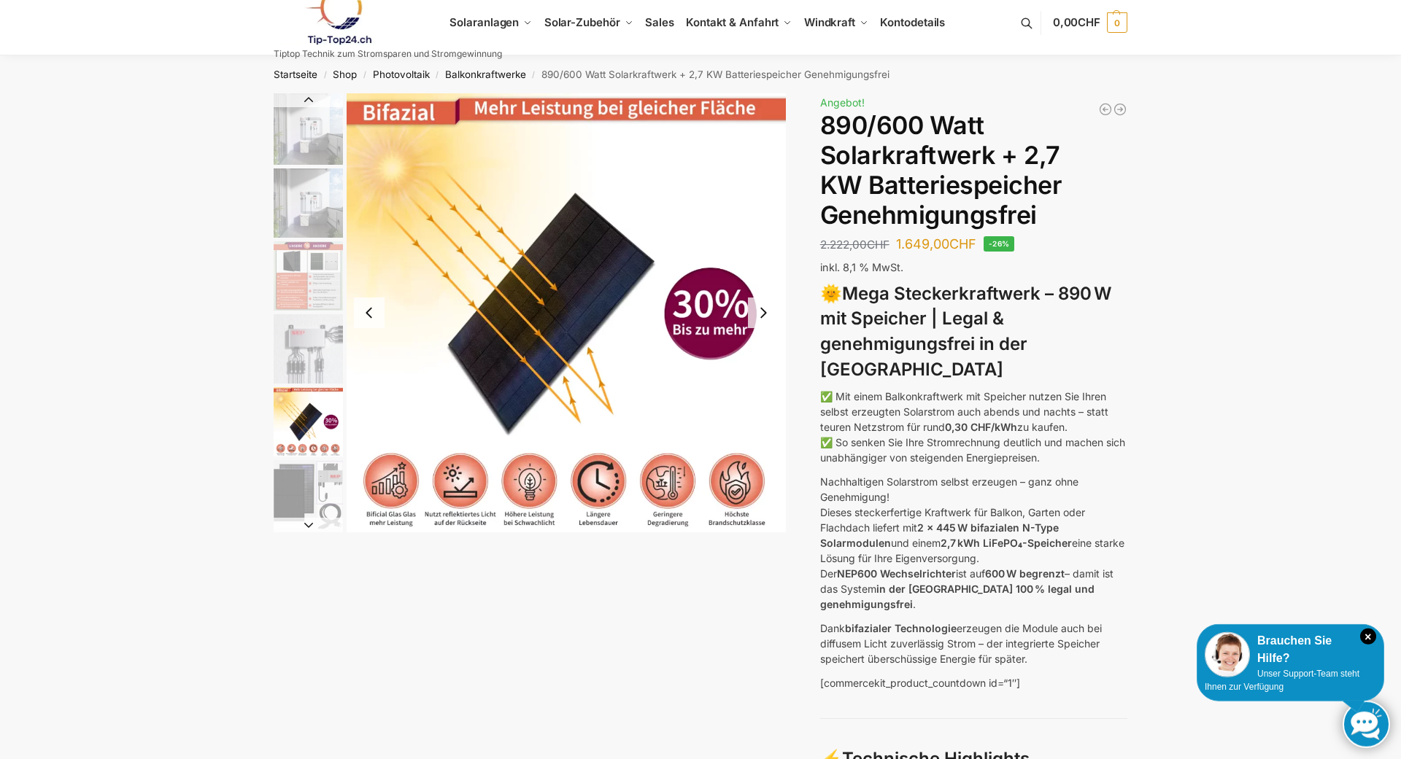
scroll to position [0, 0]
